Goal: Information Seeking & Learning: Learn about a topic

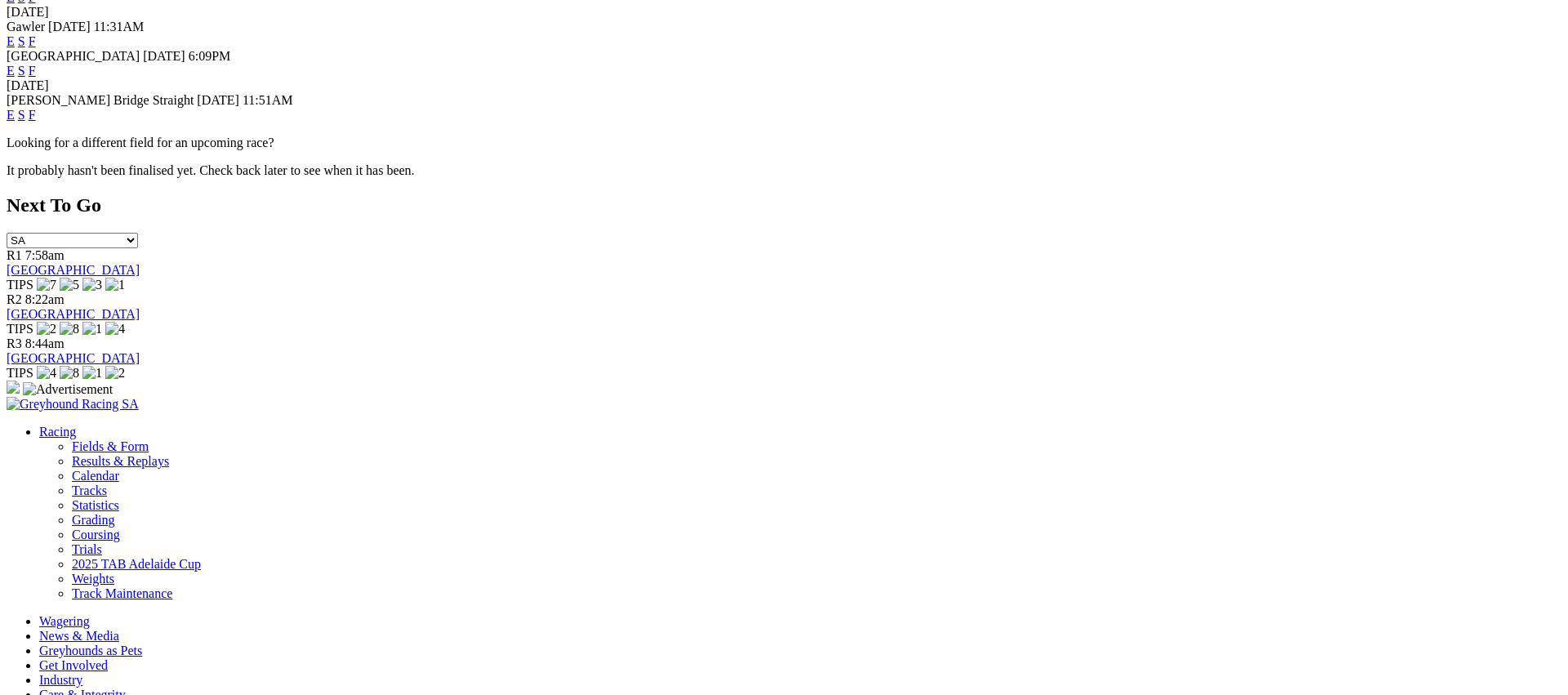
scroll to position [693, 0]
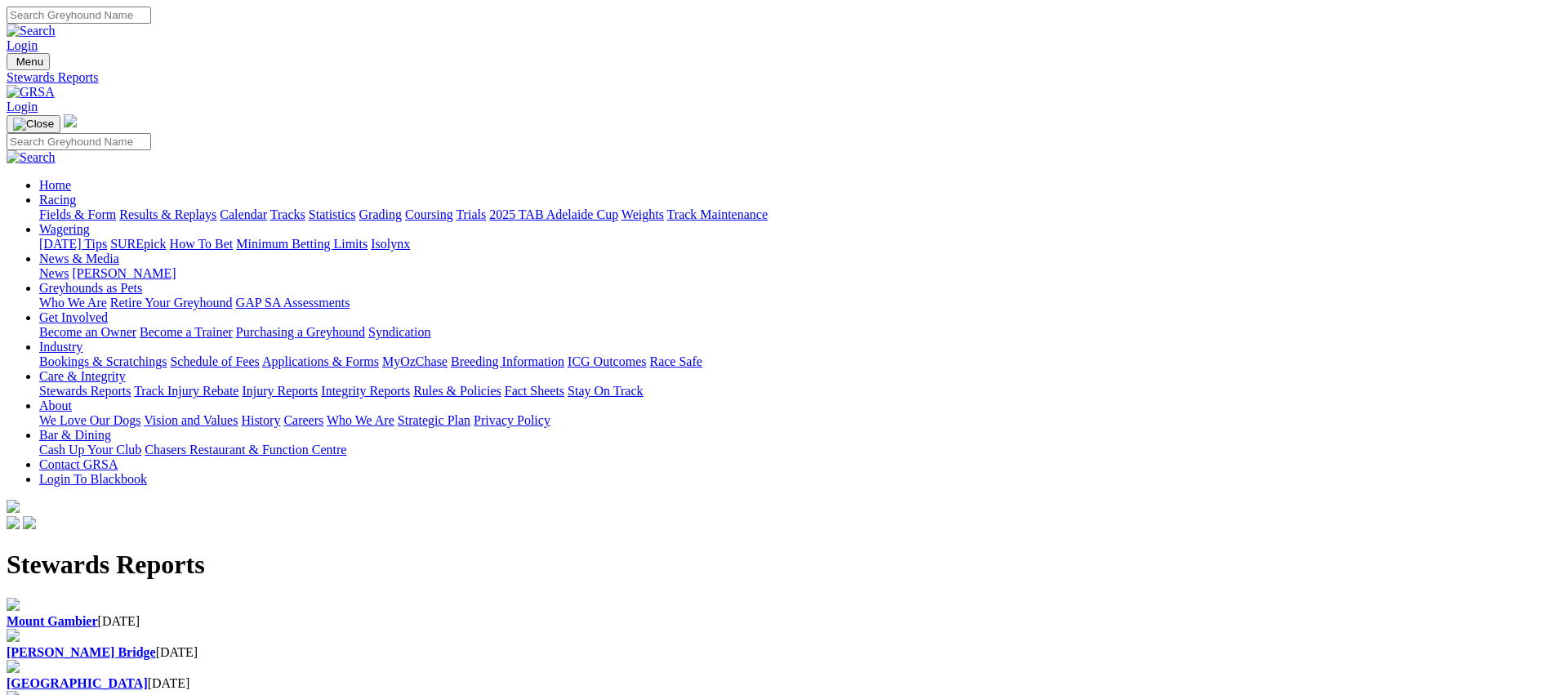
click at [156, 646] on b "[PERSON_NAME] Bridge" at bounding box center [81, 653] width 149 height 14
click at [148, 677] on b "[GEOGRAPHIC_DATA]" at bounding box center [76, 684] width 141 height 14
